Goal: Navigation & Orientation: Find specific page/section

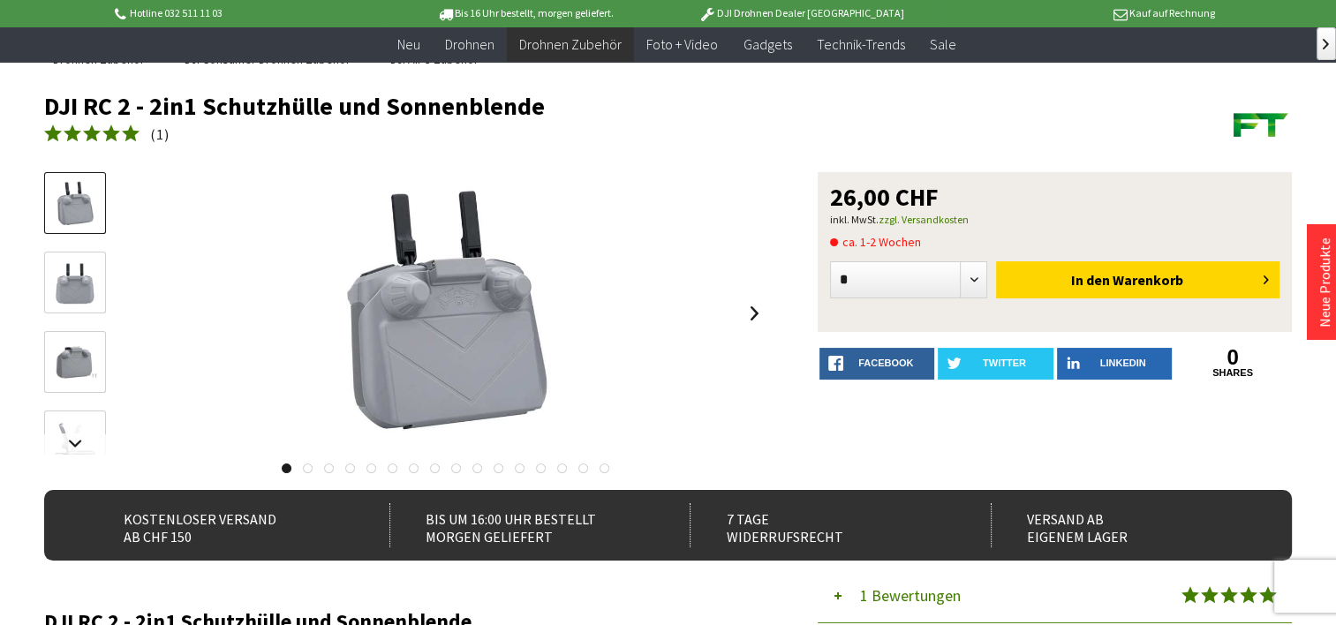
scroll to position [102, 0]
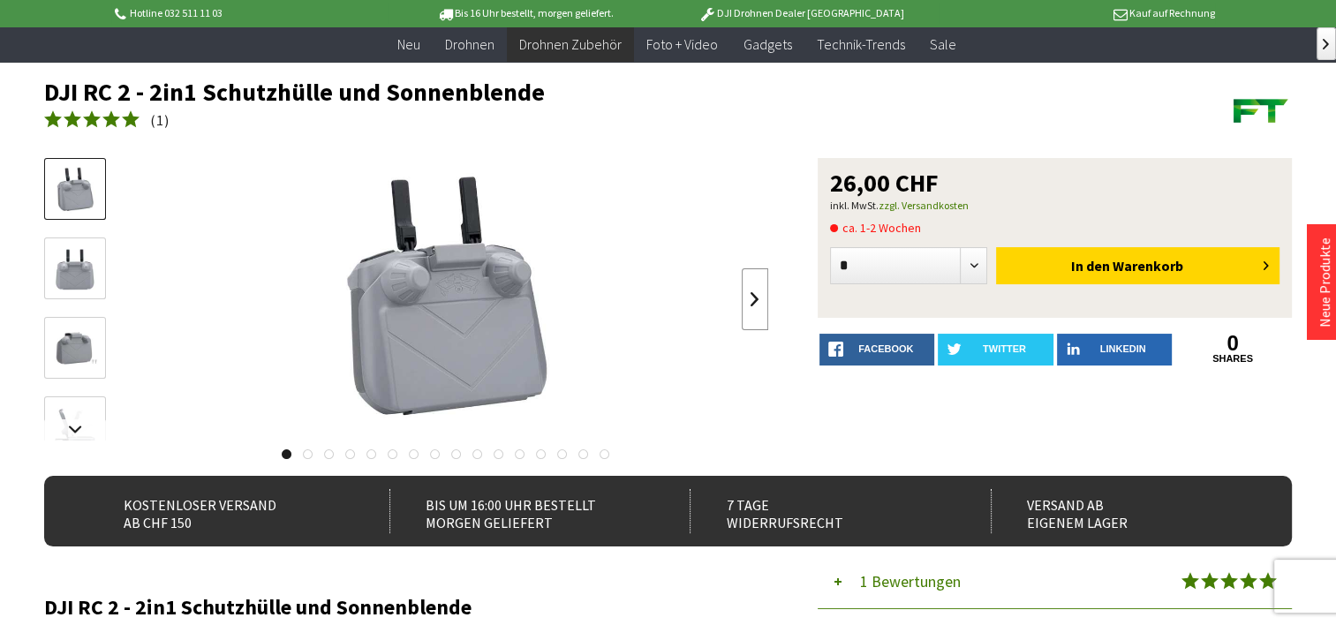
click at [755, 301] on link at bounding box center [754, 299] width 26 height 62
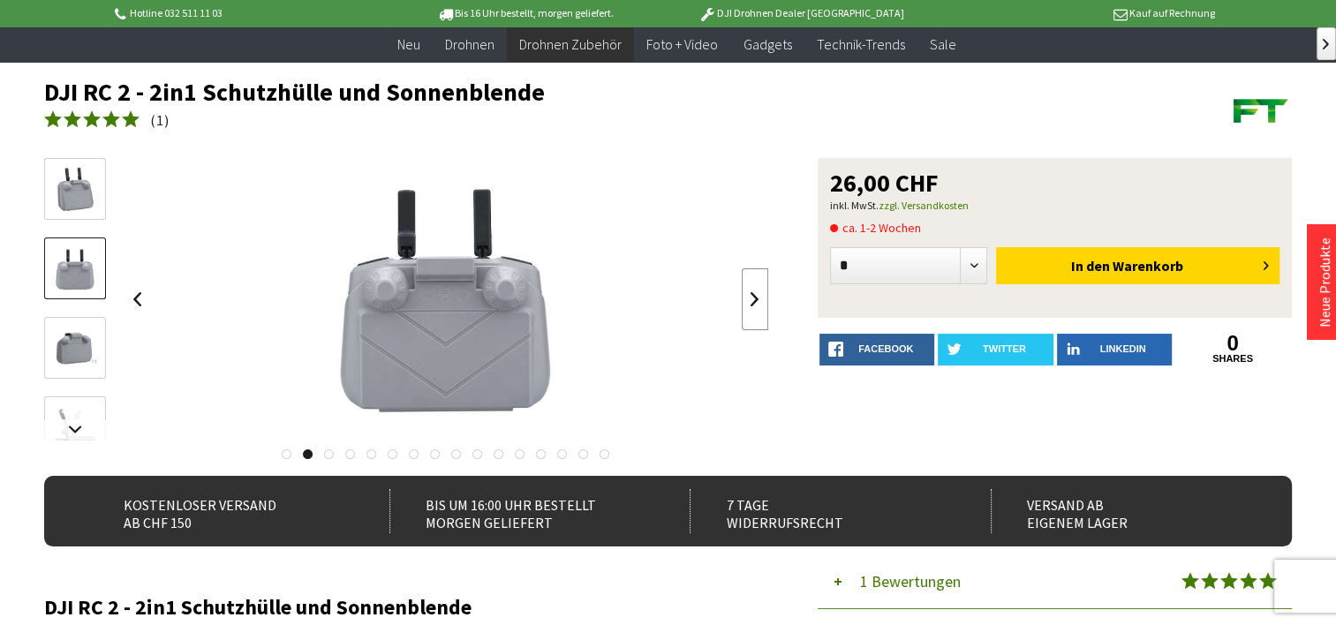
click at [755, 301] on link at bounding box center [754, 299] width 26 height 62
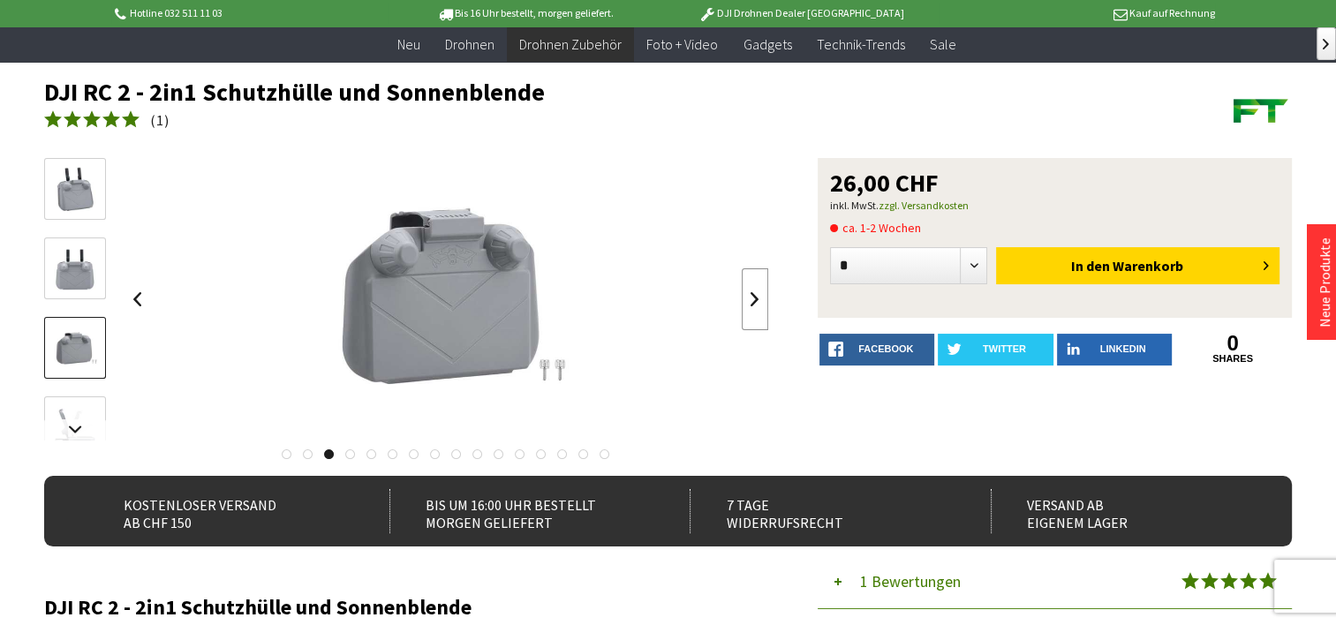
click at [755, 301] on link at bounding box center [754, 299] width 26 height 62
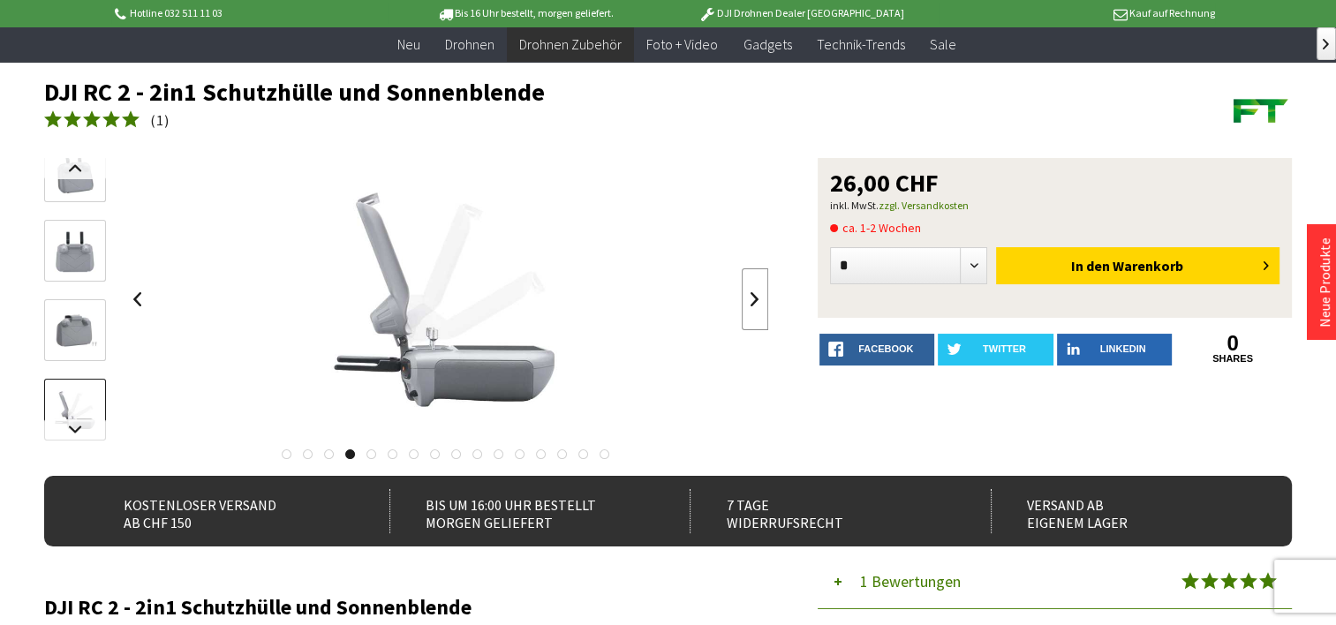
click at [755, 301] on link at bounding box center [754, 299] width 26 height 62
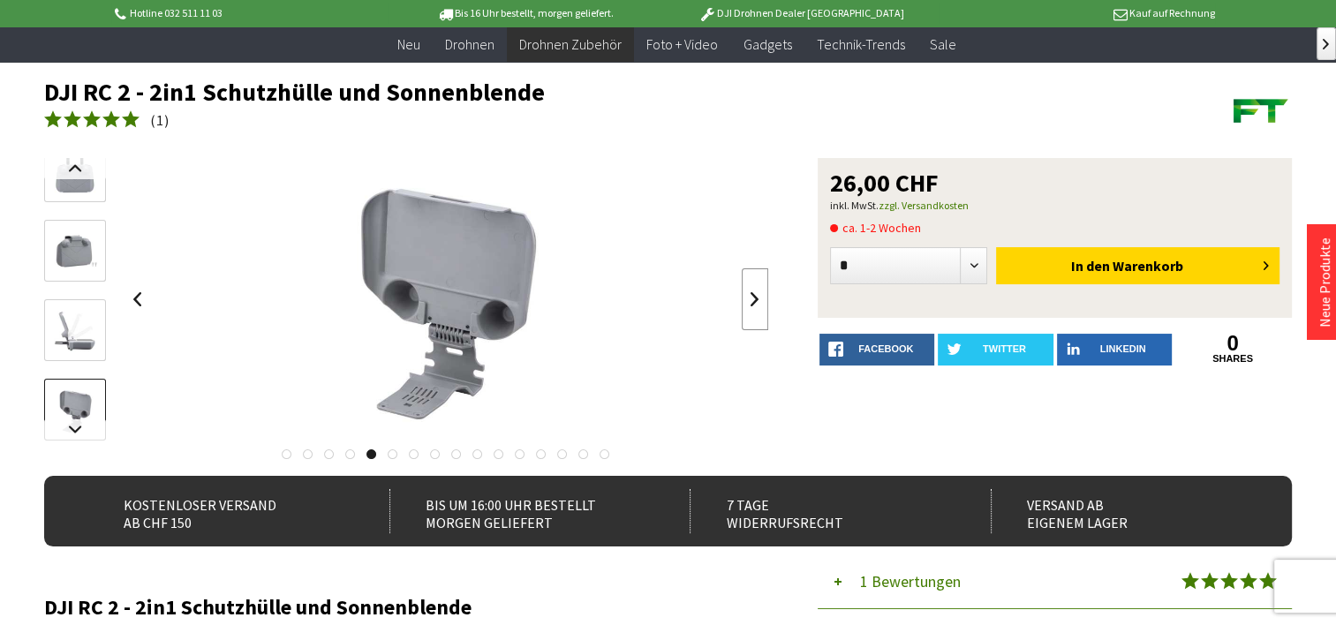
click at [755, 301] on link at bounding box center [754, 299] width 26 height 62
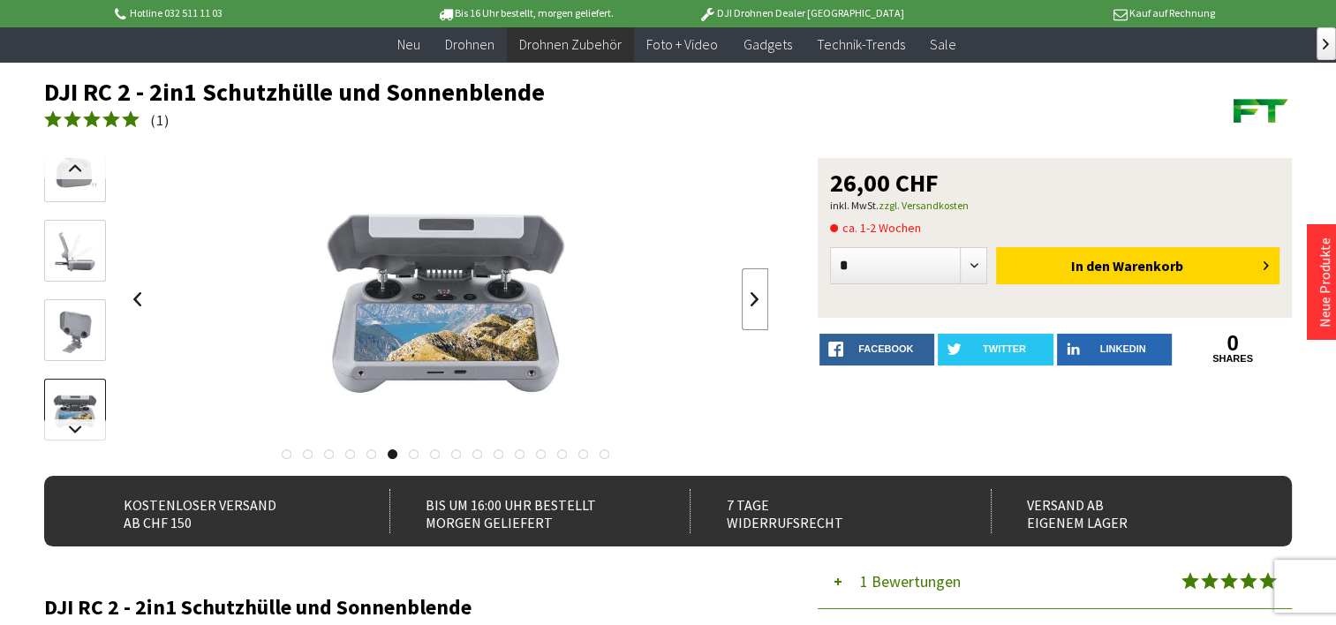
click at [755, 301] on link at bounding box center [754, 299] width 26 height 62
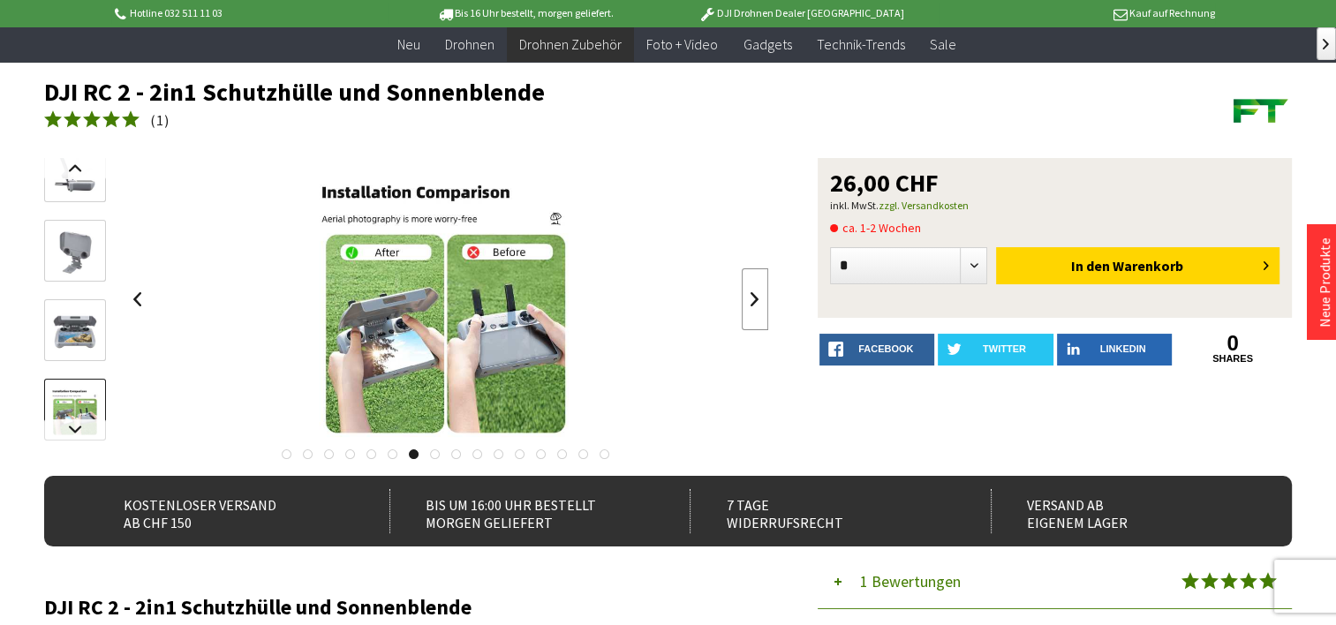
click at [755, 301] on link at bounding box center [754, 299] width 26 height 62
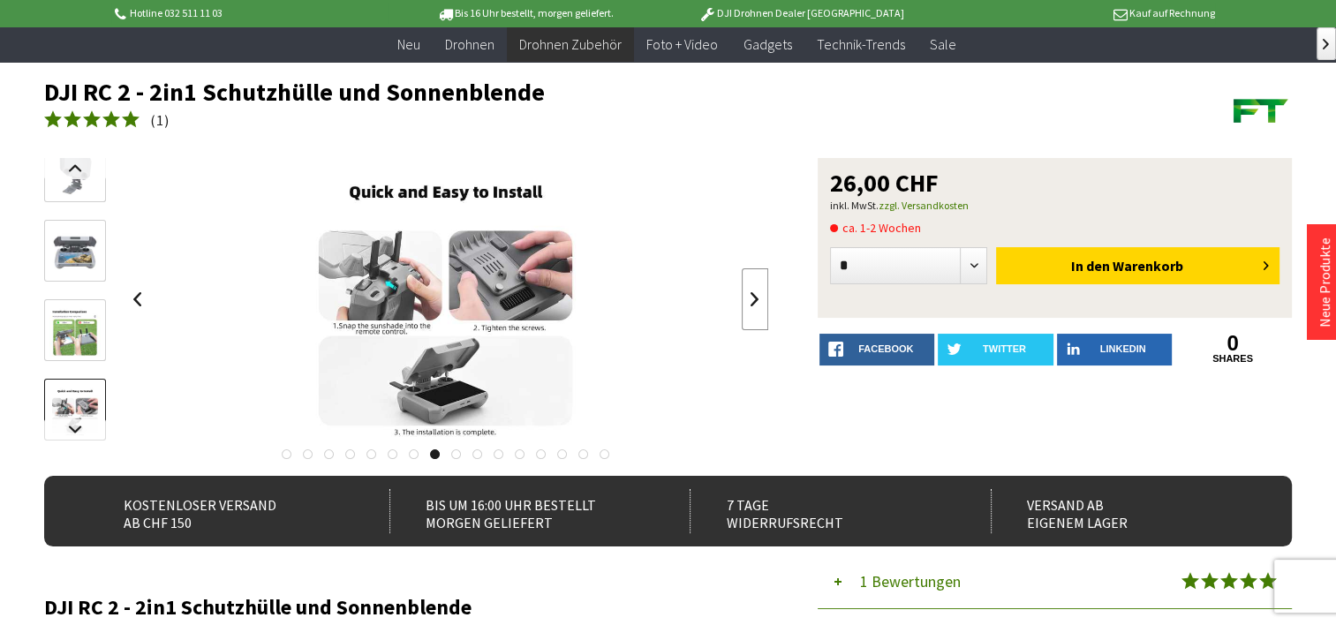
click at [755, 301] on link at bounding box center [754, 299] width 26 height 62
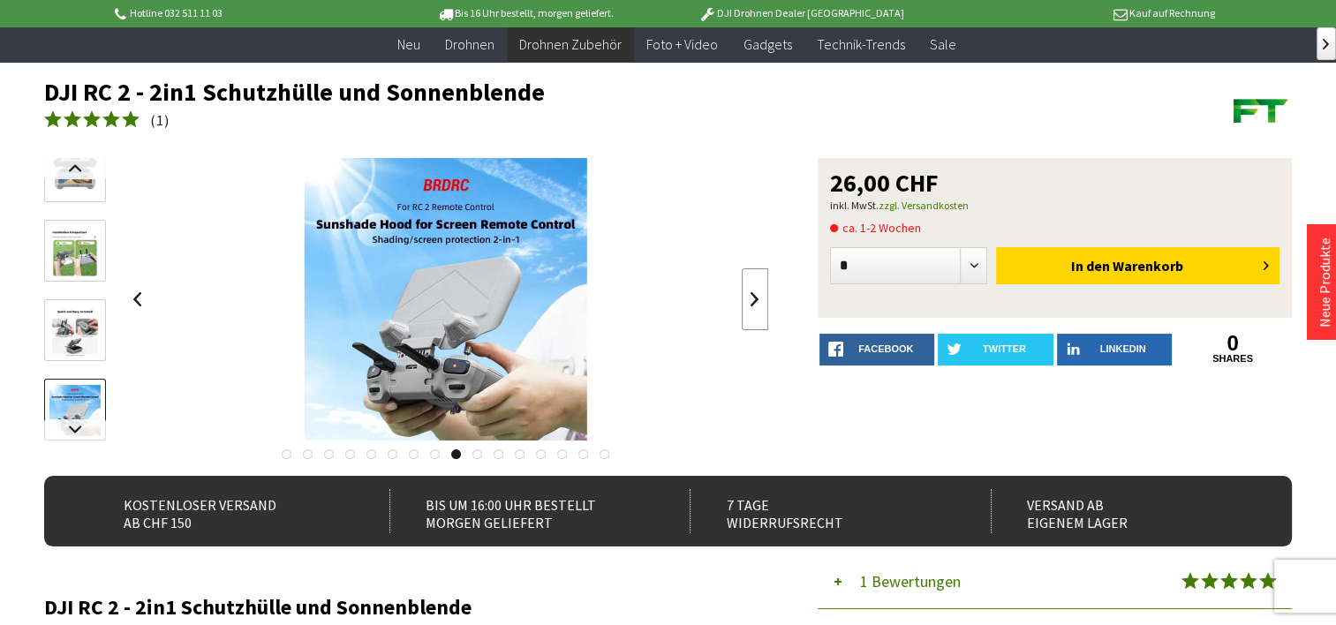
click at [755, 301] on link at bounding box center [754, 299] width 26 height 62
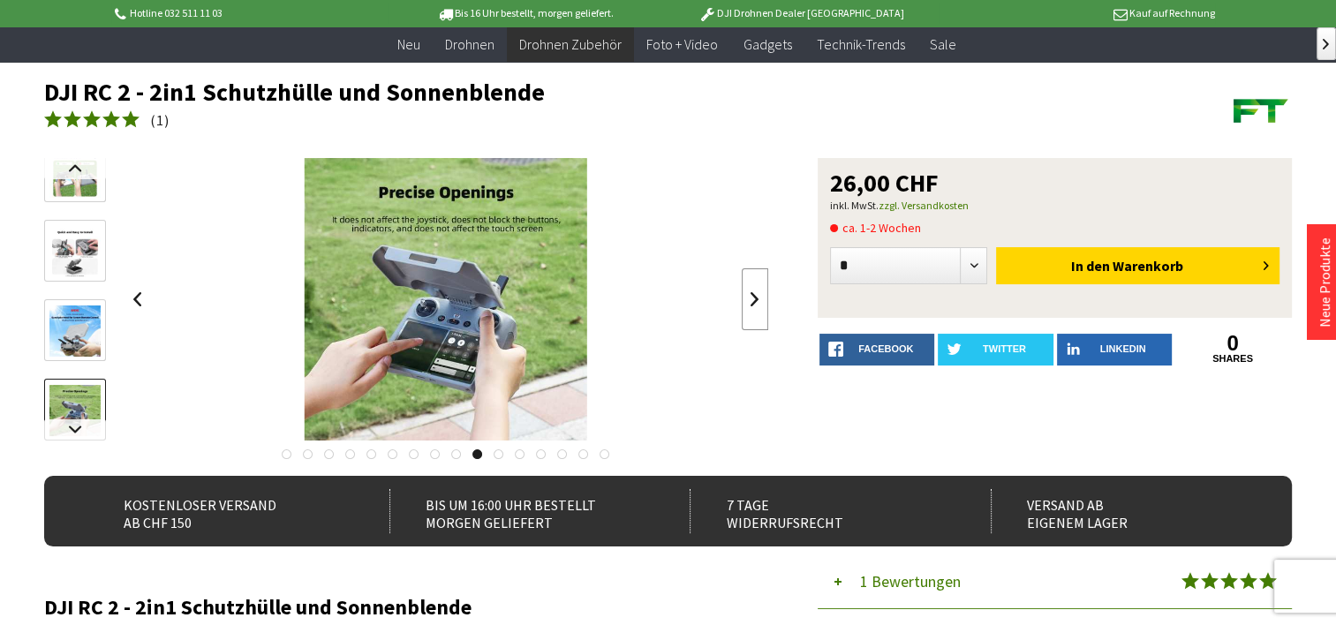
click at [755, 301] on link at bounding box center [754, 299] width 26 height 62
